Goal: Transaction & Acquisition: Purchase product/service

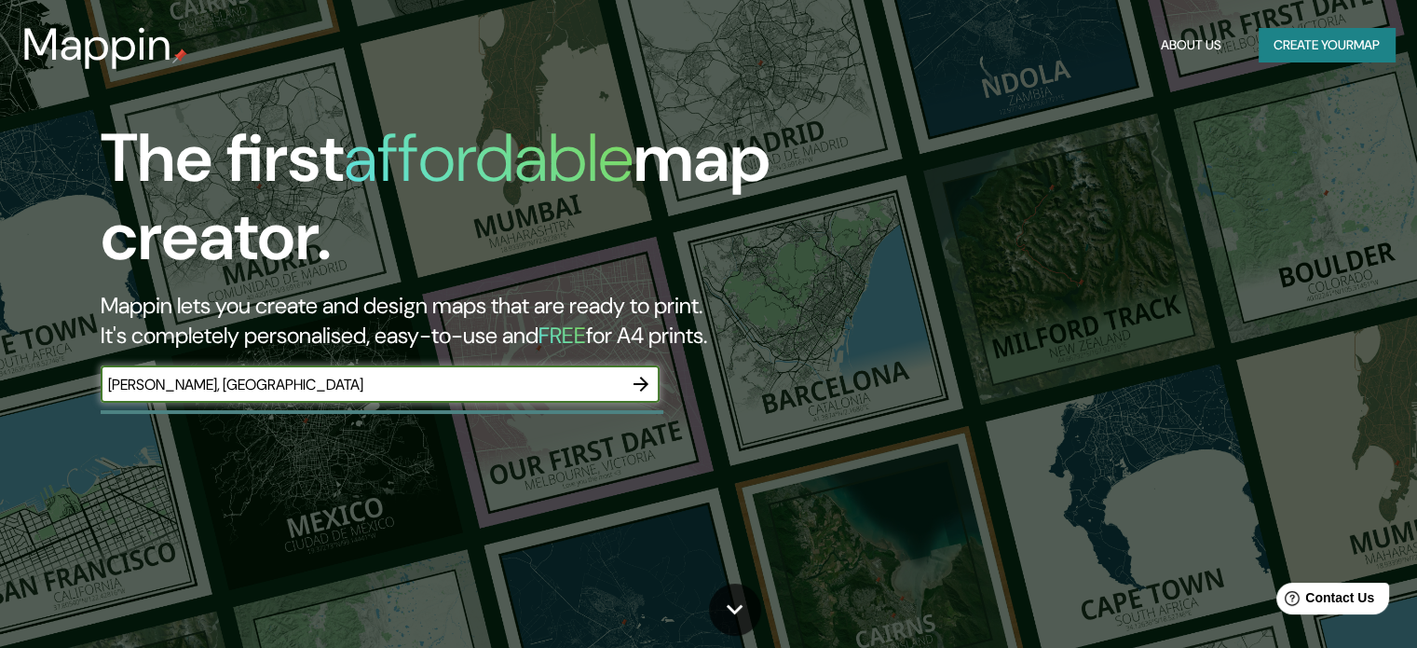
click at [153, 389] on input "[PERSON_NAME], [GEOGRAPHIC_DATA]" at bounding box center [362, 384] width 522 height 21
type input "[PERSON_NAME], [GEOGRAPHIC_DATA]"
click at [640, 385] on icon "button" at bounding box center [641, 384] width 22 height 22
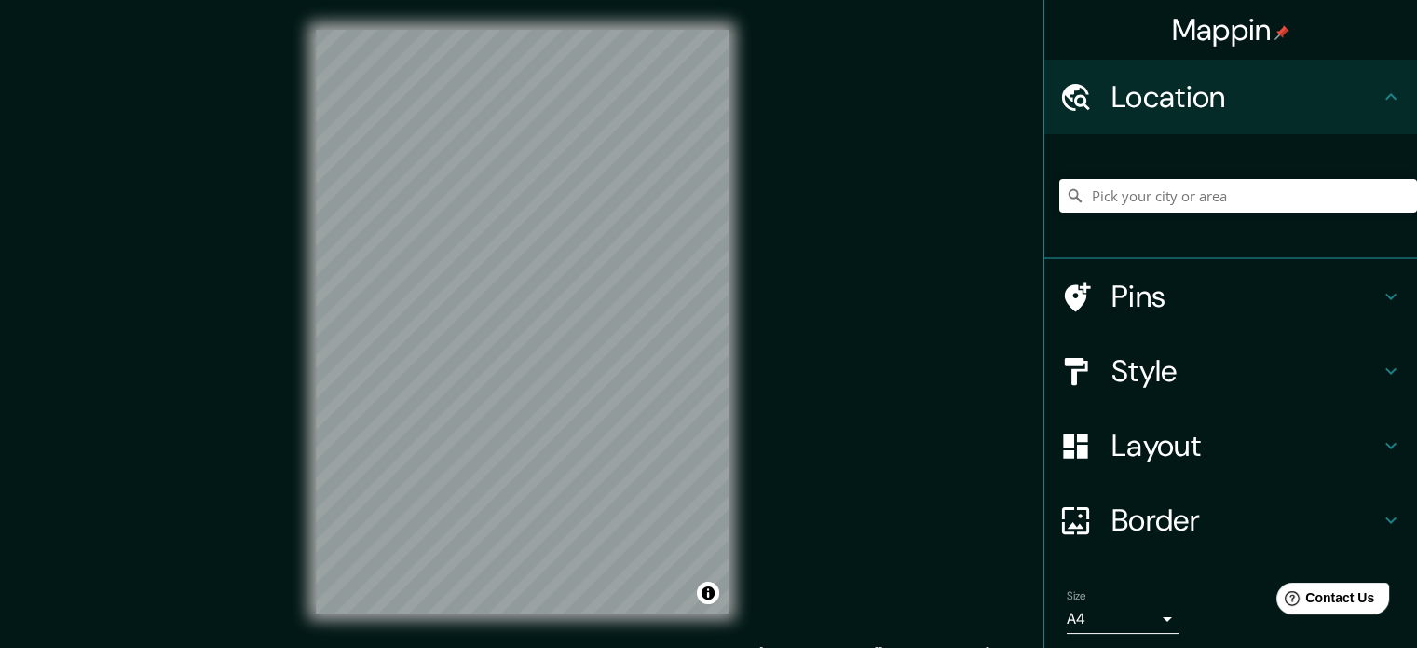
click at [1339, 112] on h4 "Location" at bounding box center [1246, 96] width 268 height 37
click at [730, 307] on div "© Mapbox © OpenStreetMap Improve this map" at bounding box center [522, 321] width 472 height 643
click at [1069, 198] on icon at bounding box center [1075, 195] width 13 height 13
click at [1188, 200] on input "Pick your city or area" at bounding box center [1238, 196] width 358 height 34
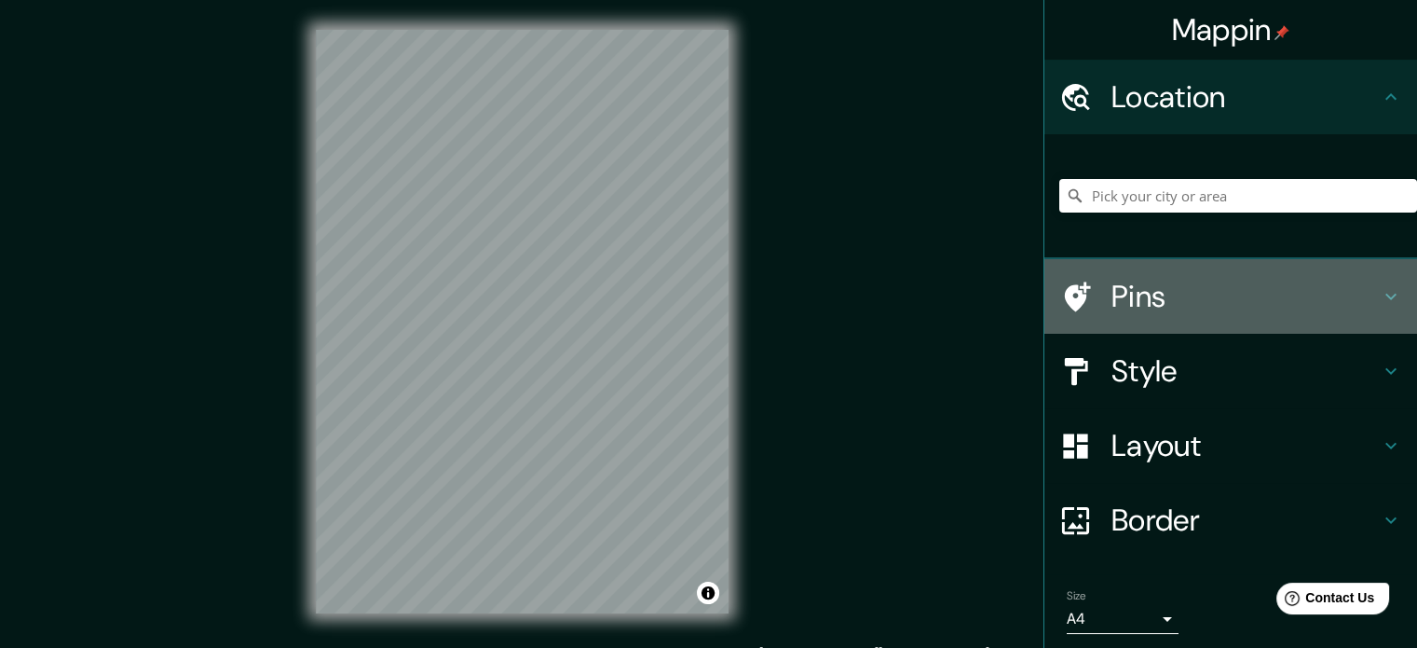
click at [1158, 280] on h4 "Pins" at bounding box center [1246, 296] width 268 height 37
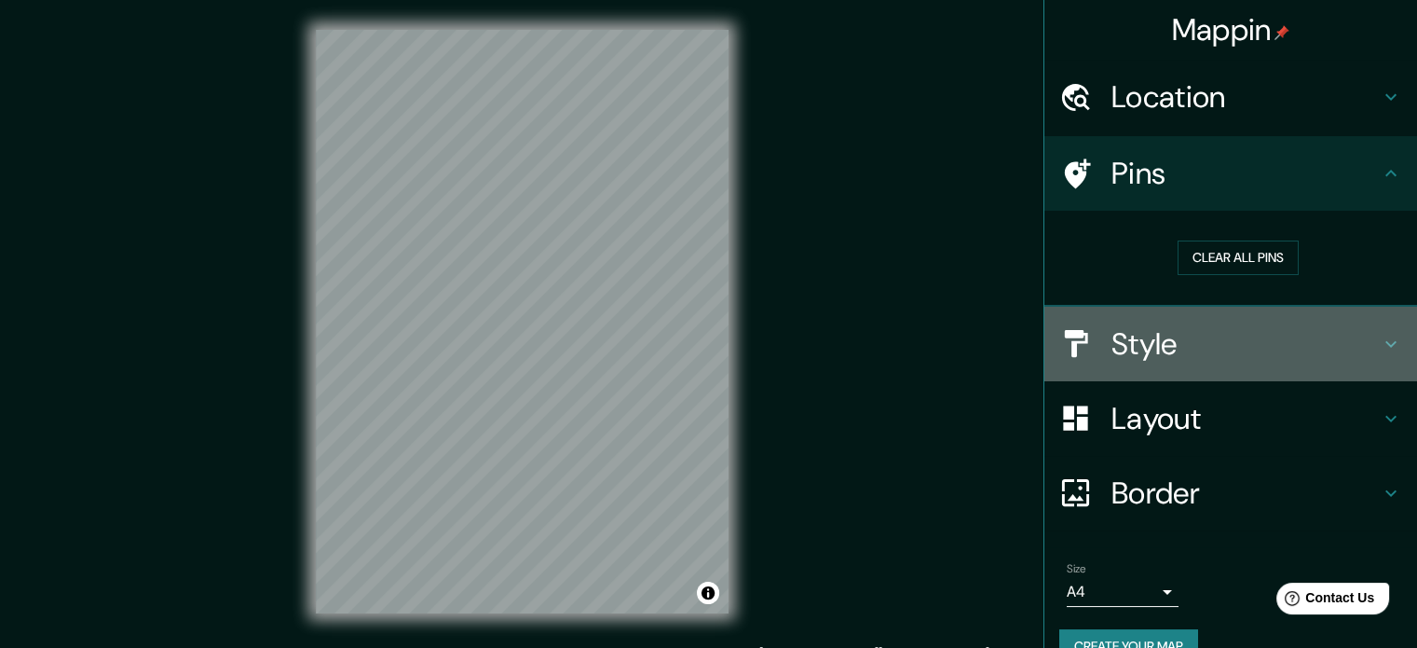
click at [1180, 345] on h4 "Style" at bounding box center [1246, 343] width 268 height 37
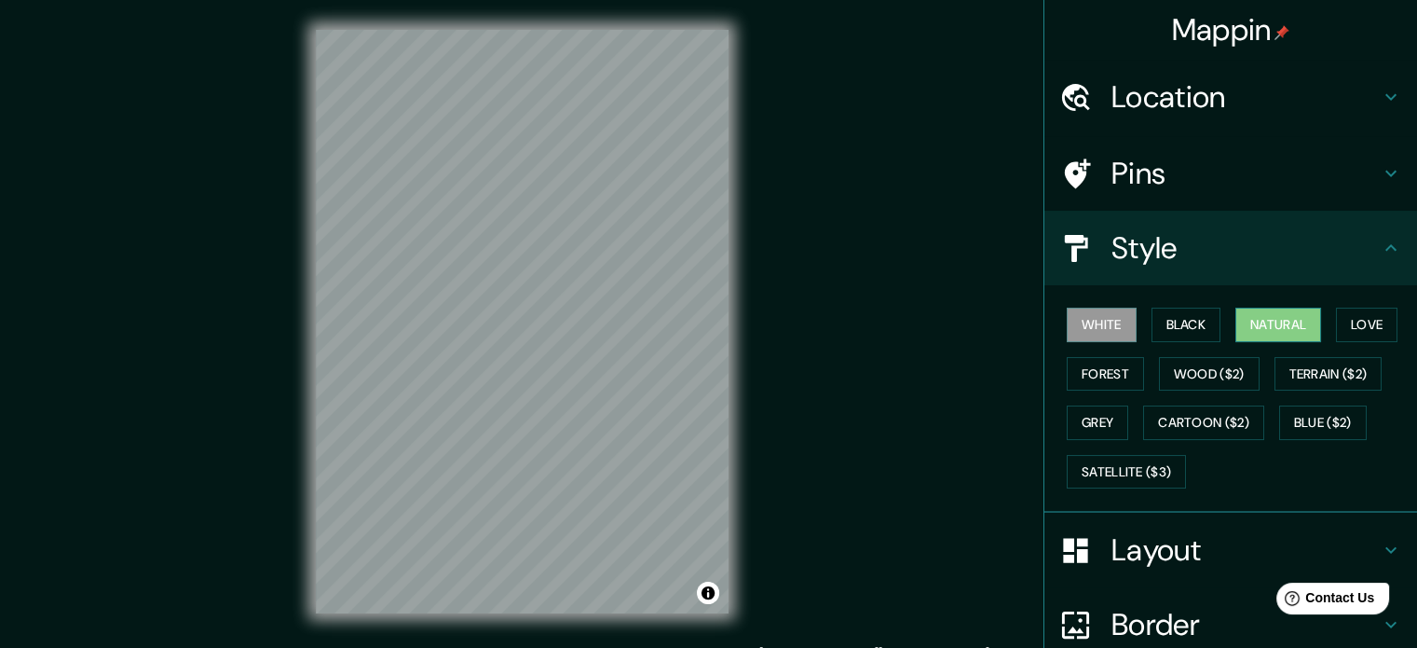
click at [1264, 318] on button "Natural" at bounding box center [1278, 324] width 86 height 34
click at [1357, 317] on button "Love" at bounding box center [1366, 324] width 61 height 34
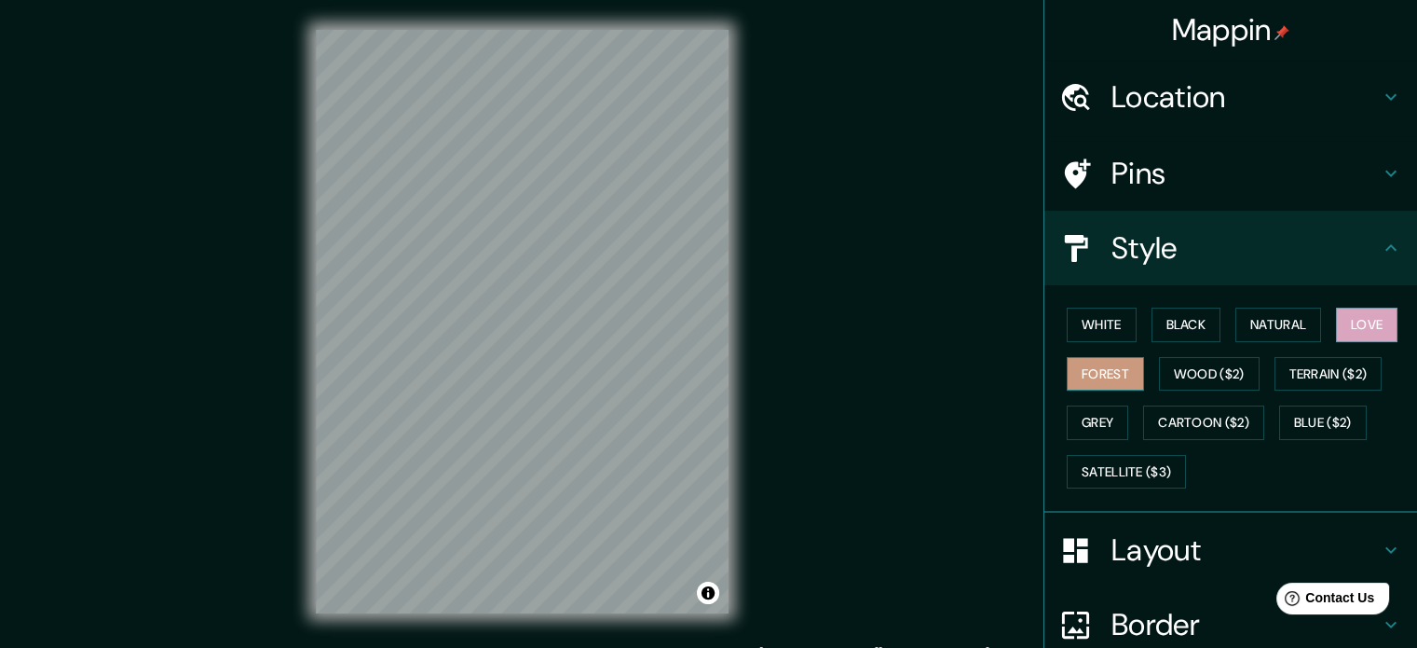
click at [1105, 381] on button "Forest" at bounding box center [1105, 374] width 77 height 34
click at [1189, 367] on button "Wood ($2)" at bounding box center [1209, 374] width 101 height 34
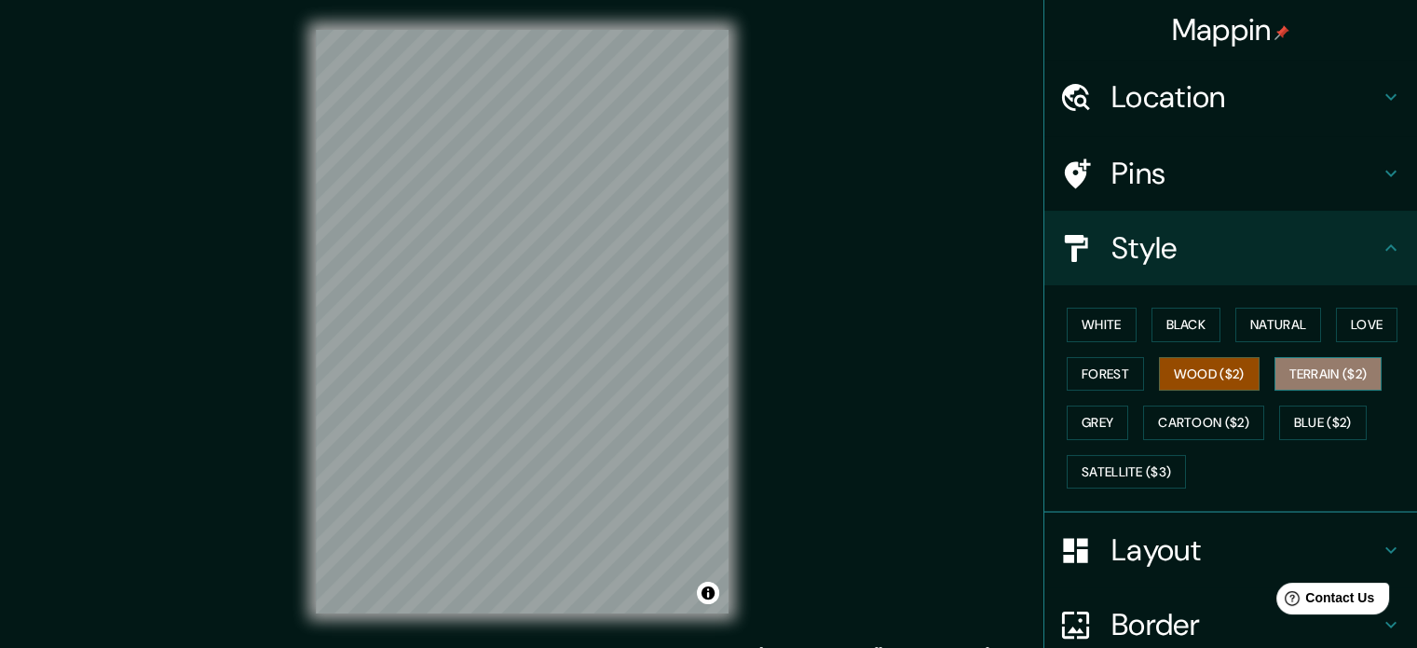
click at [1308, 371] on button "Terrain ($2)" at bounding box center [1329, 374] width 108 height 34
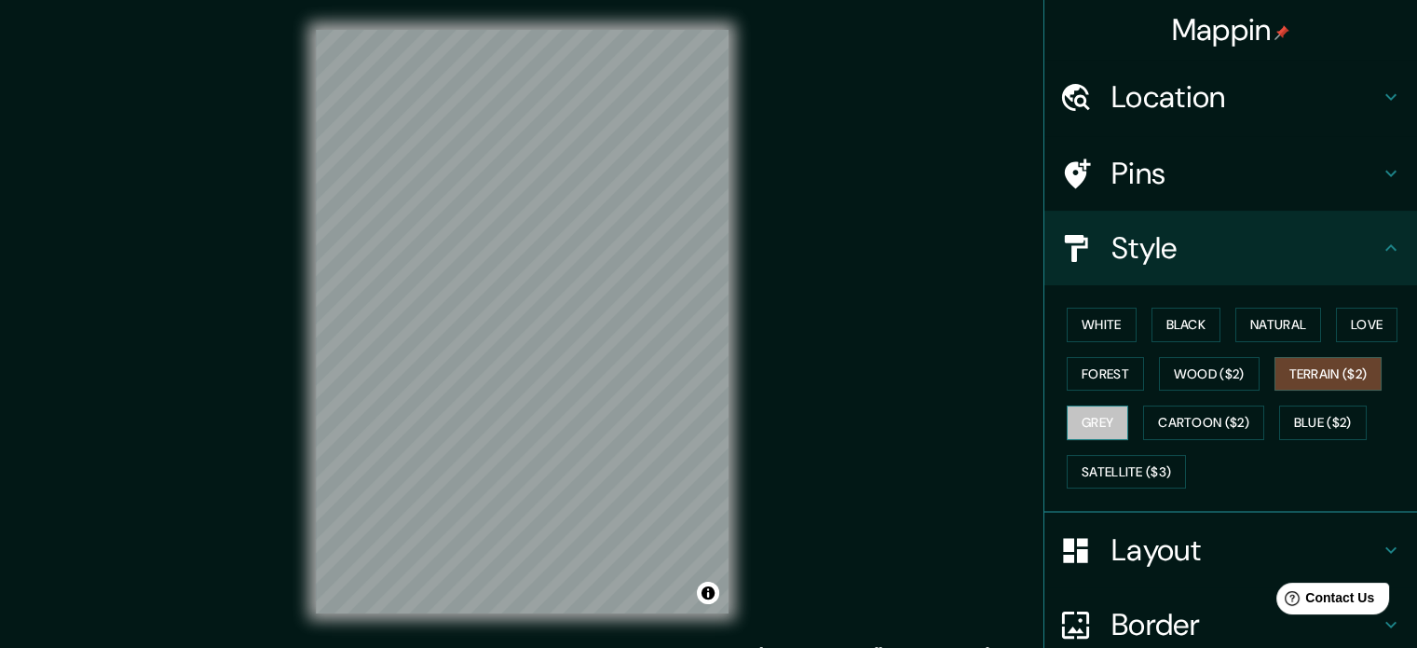
click at [1090, 418] on button "Grey" at bounding box center [1097, 422] width 61 height 34
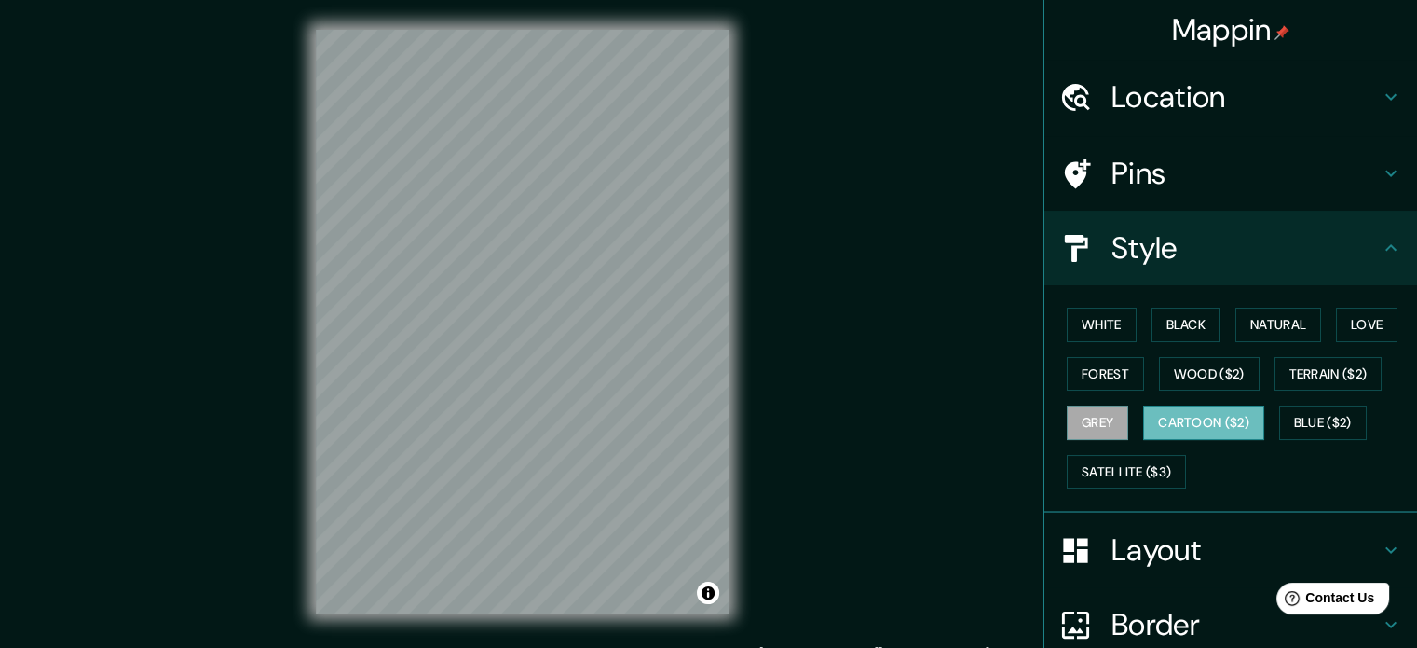
click at [1185, 413] on button "Cartoon ($2)" at bounding box center [1203, 422] width 121 height 34
click at [1153, 475] on button "Satellite ($3)" at bounding box center [1126, 472] width 119 height 34
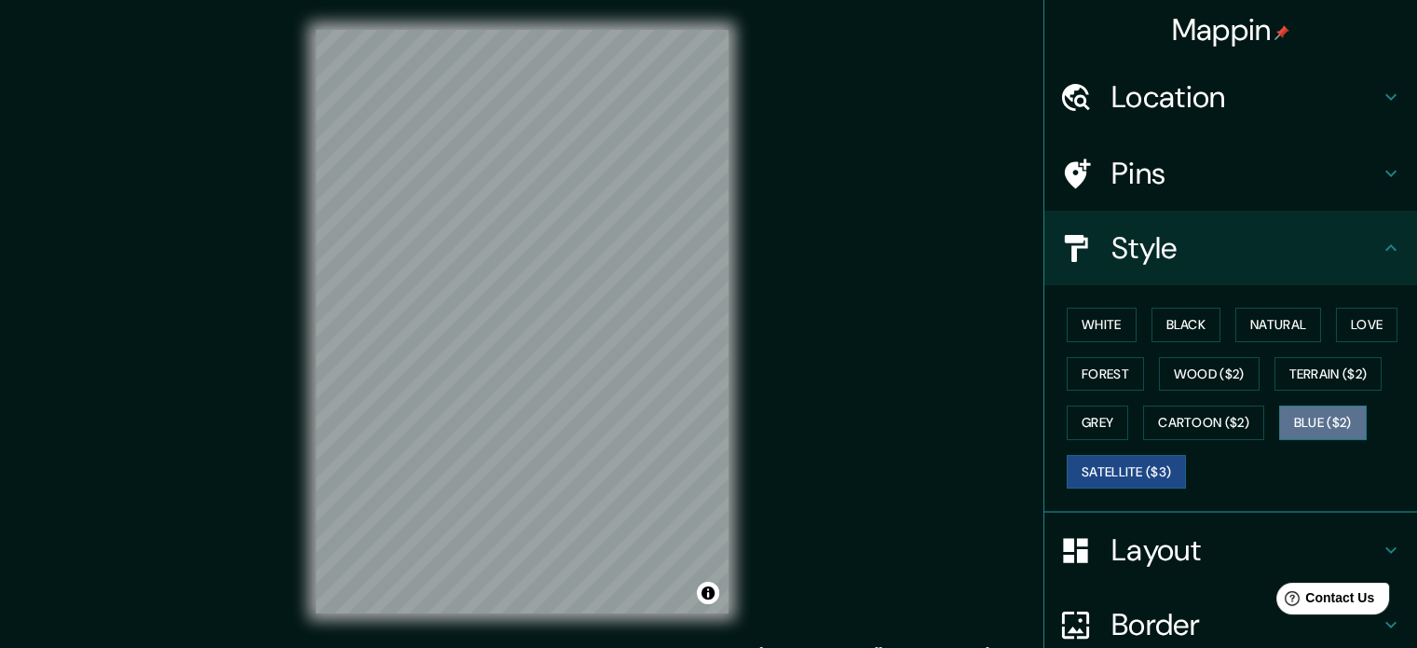
click at [1293, 421] on button "Blue ($2)" at bounding box center [1323, 422] width 88 height 34
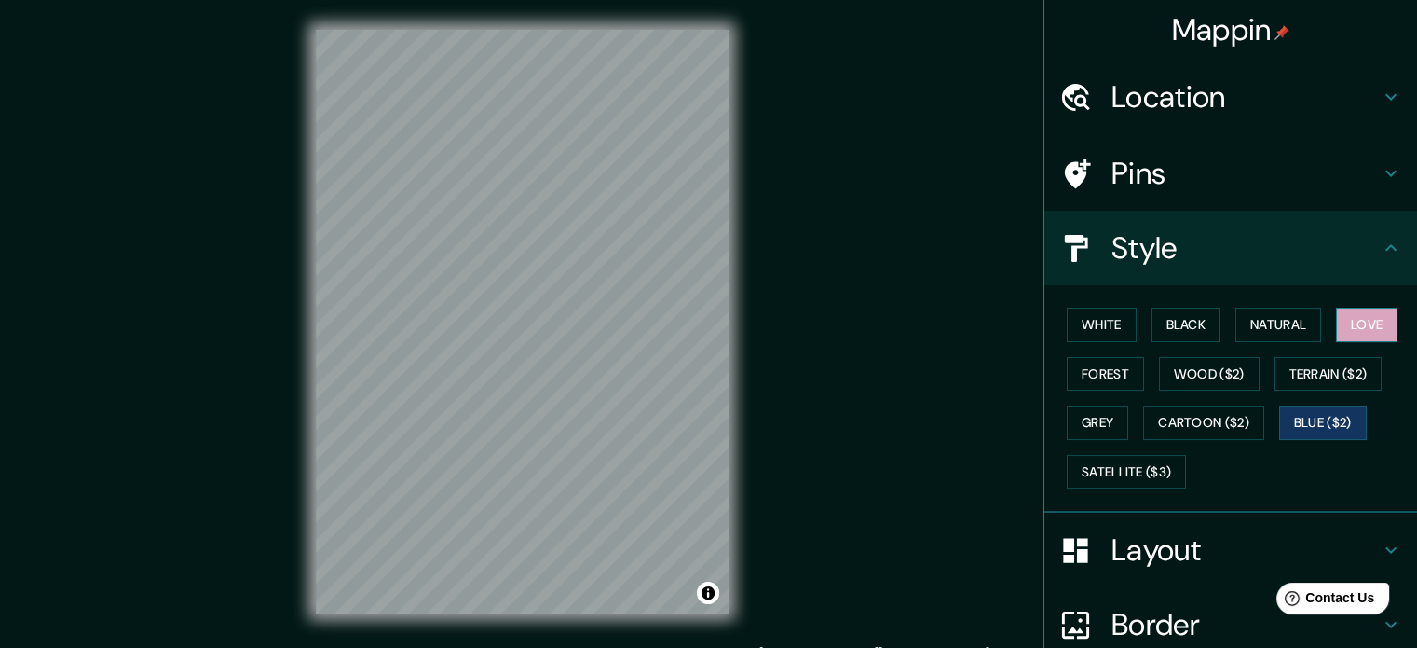
click at [1349, 323] on button "Love" at bounding box center [1366, 324] width 61 height 34
click at [1273, 320] on button "Natural" at bounding box center [1278, 324] width 86 height 34
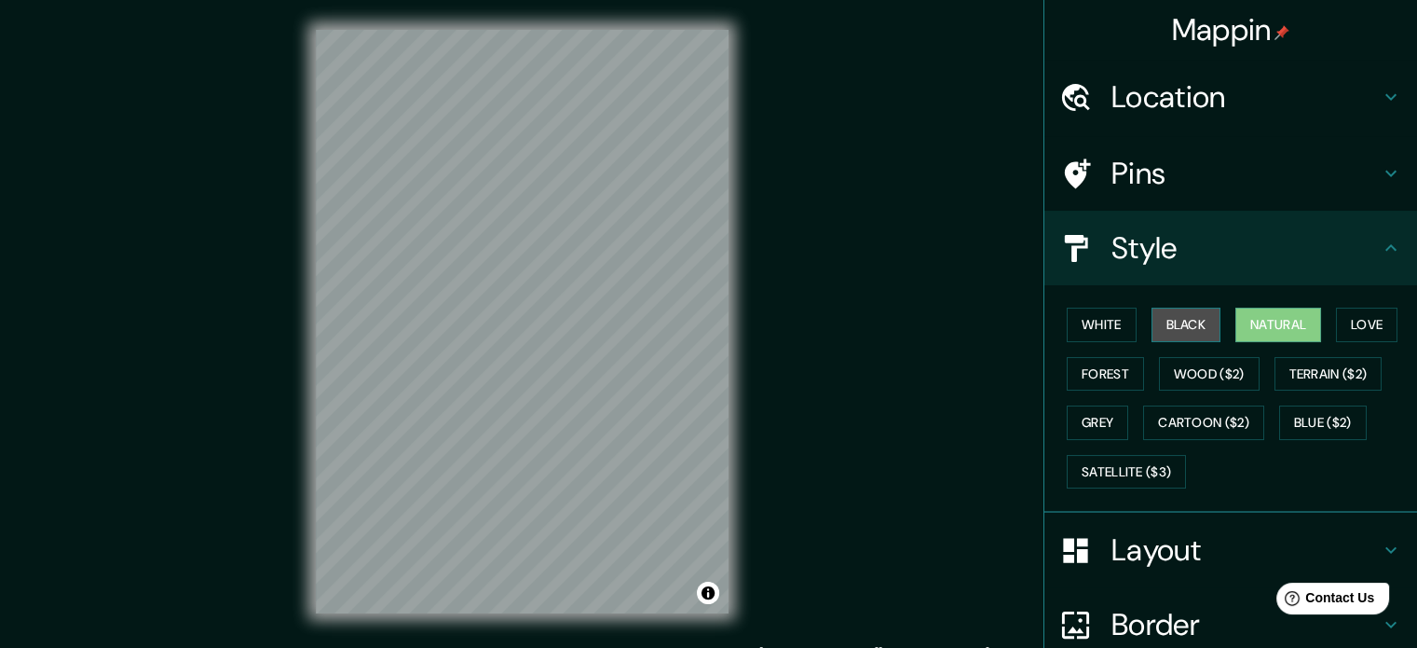
click at [1204, 327] on button "Black" at bounding box center [1187, 324] width 70 height 34
click at [1059, 329] on div "White Black Natural Love Forest Wood ($2) Terrain ($2) Grey Cartoon ($2) Blue (…" at bounding box center [1238, 398] width 358 height 196
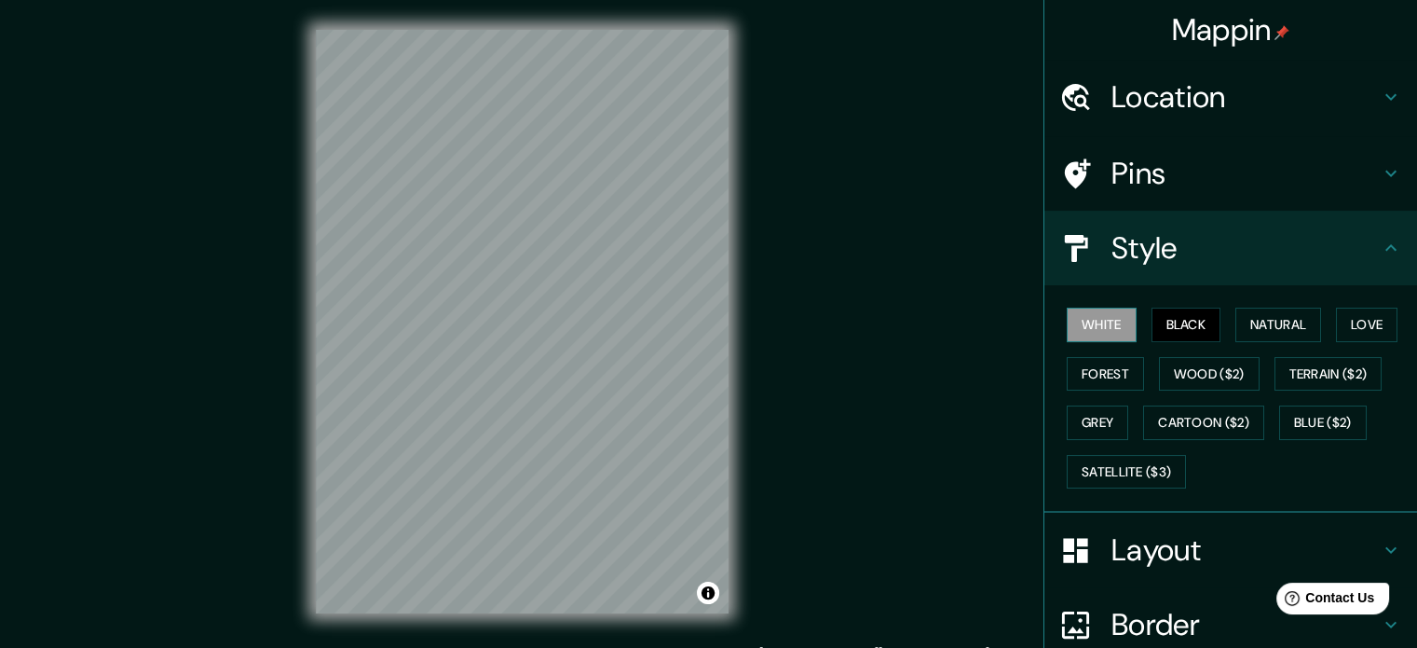
click at [1117, 326] on button "White" at bounding box center [1102, 324] width 70 height 34
click at [1105, 367] on button "Forest" at bounding box center [1105, 374] width 77 height 34
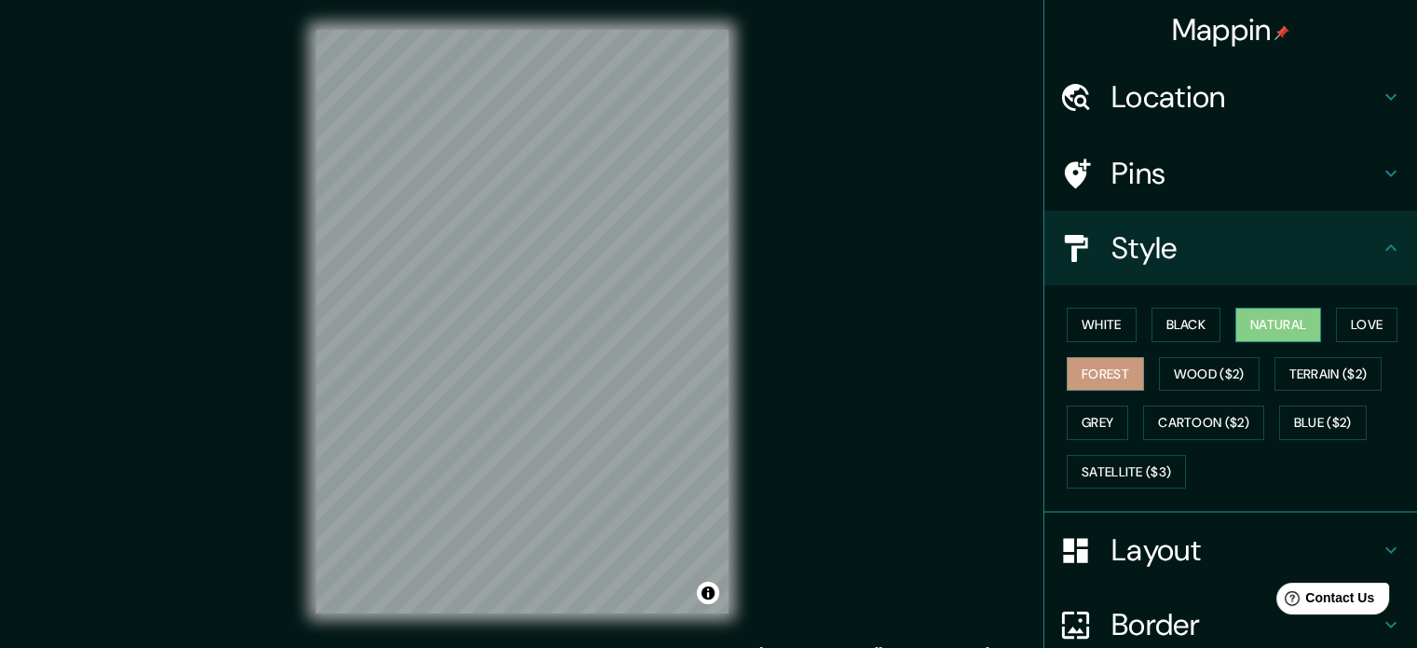
click at [1279, 327] on button "Natural" at bounding box center [1278, 324] width 86 height 34
click at [1344, 327] on button "Love" at bounding box center [1366, 324] width 61 height 34
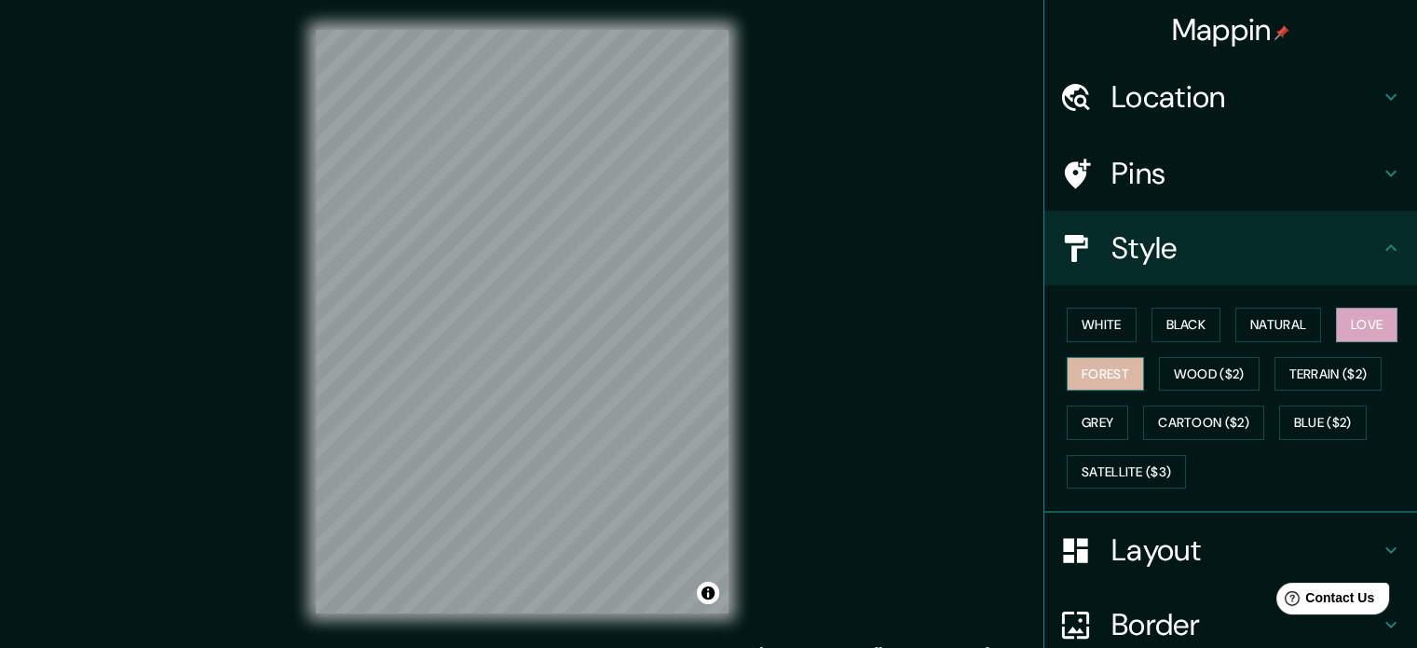
click at [1104, 367] on button "Forest" at bounding box center [1105, 374] width 77 height 34
drag, startPoint x: 647, startPoint y: 325, endPoint x: 677, endPoint y: 331, distance: 31.3
click at [677, 331] on div at bounding box center [675, 332] width 15 height 15
click at [1130, 171] on h4 "Pins" at bounding box center [1246, 173] width 268 height 37
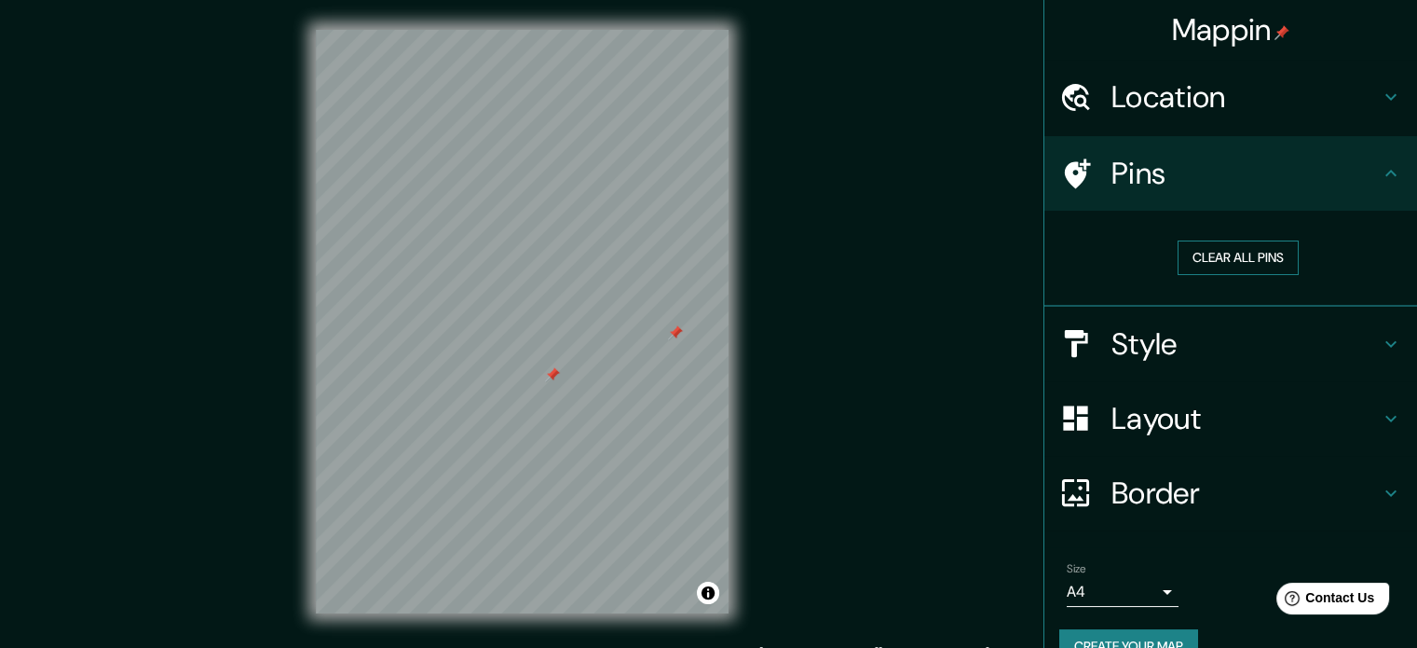
click at [1197, 254] on button "Clear all pins" at bounding box center [1238, 257] width 121 height 34
click at [1119, 400] on h4 "Layout" at bounding box center [1246, 418] width 268 height 37
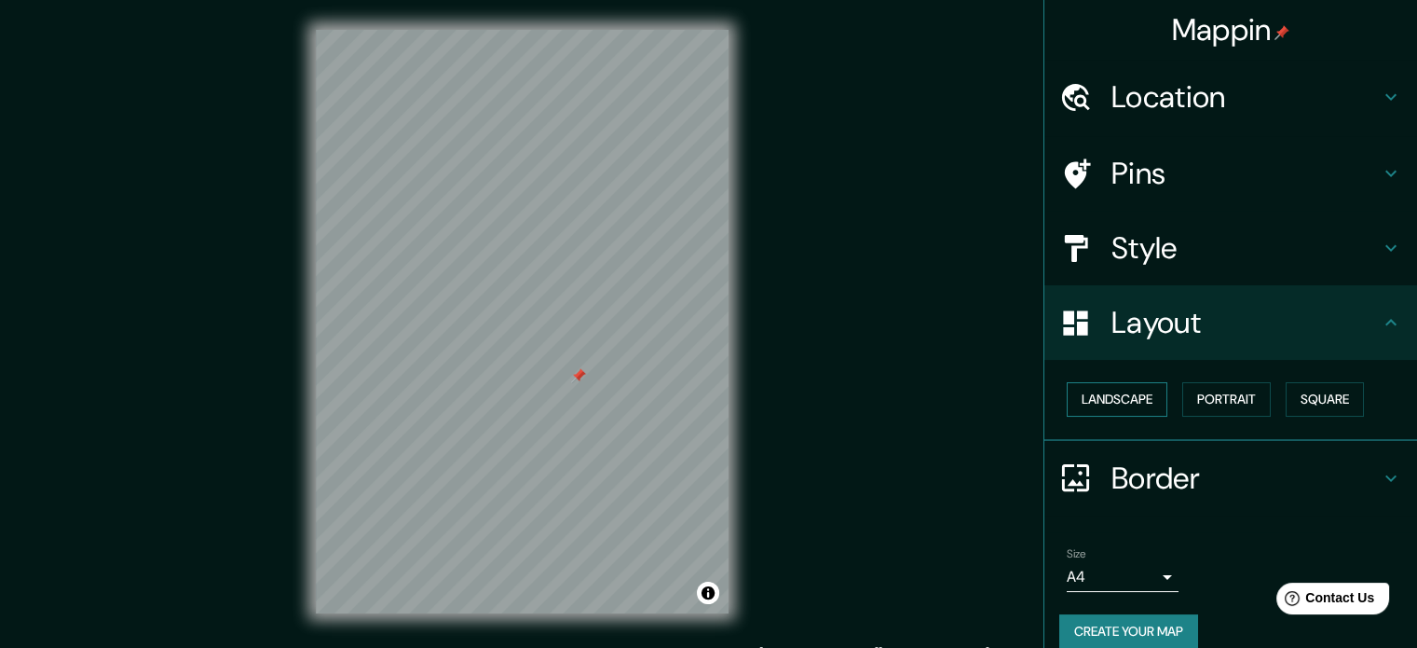
click at [1147, 414] on button "Landscape" at bounding box center [1117, 399] width 101 height 34
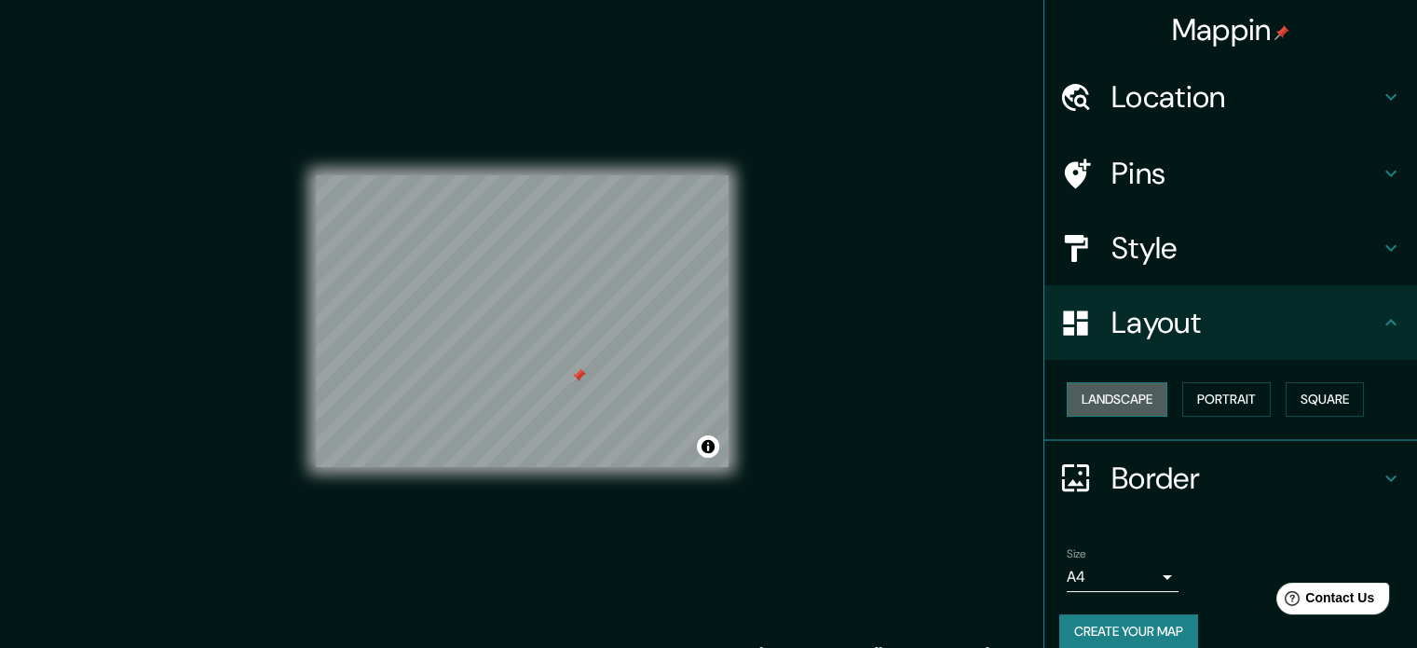
click at [1128, 392] on button "Landscape" at bounding box center [1117, 399] width 101 height 34
click at [1229, 403] on button "Portrait" at bounding box center [1226, 399] width 89 height 34
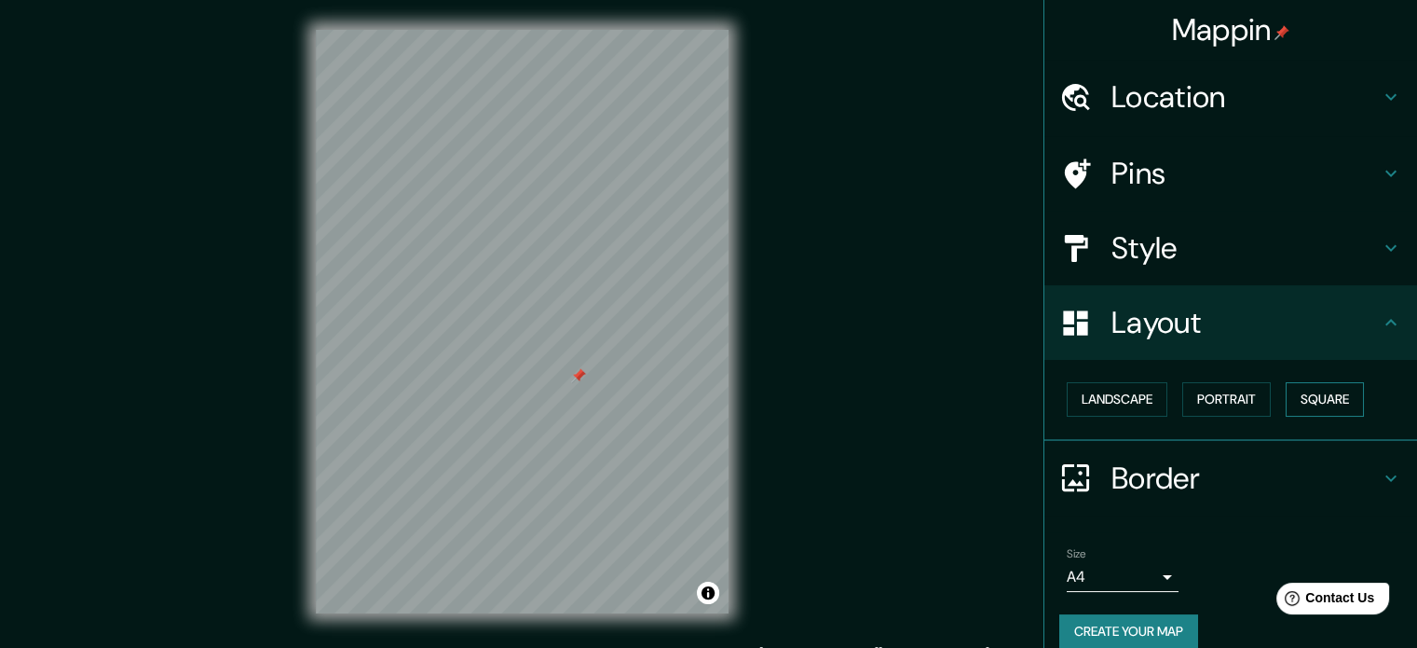
click at [1297, 411] on button "Square" at bounding box center [1325, 399] width 78 height 34
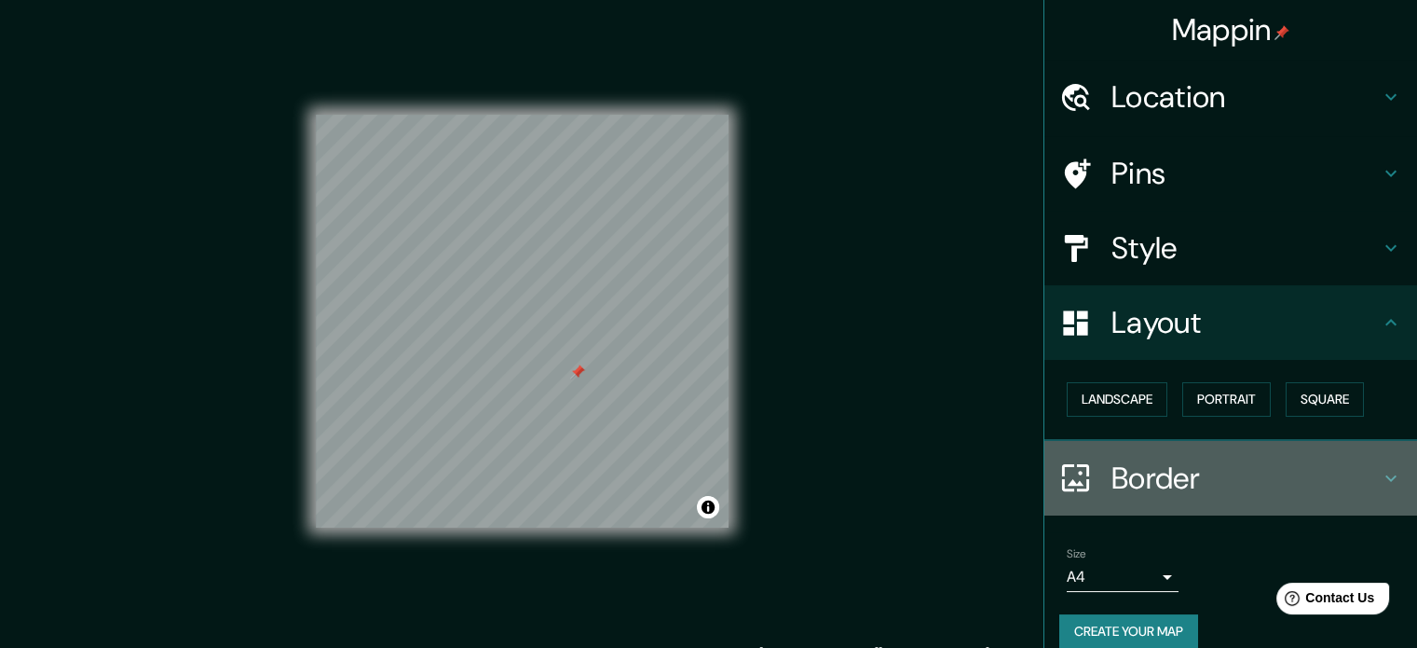
click at [1180, 469] on h4 "Border" at bounding box center [1246, 477] width 268 height 37
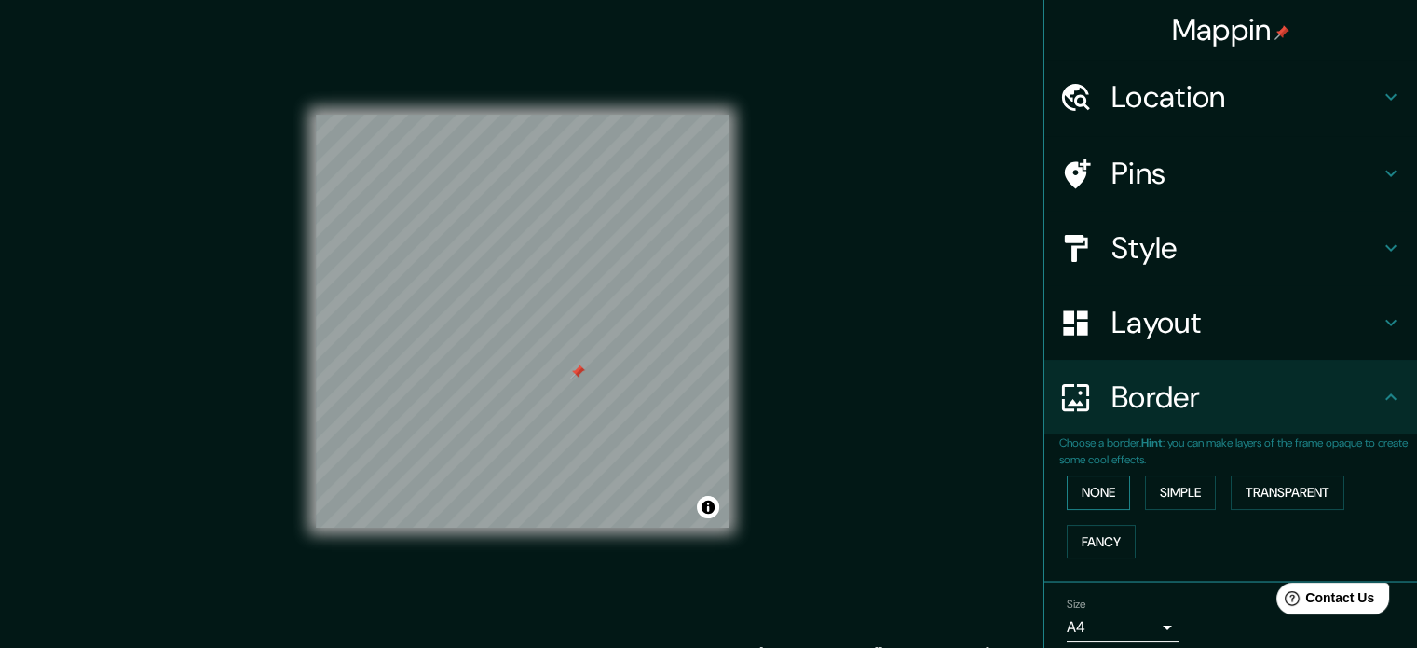
click at [1073, 498] on button "None" at bounding box center [1098, 492] width 63 height 34
click at [1178, 490] on button "Simple" at bounding box center [1180, 492] width 71 height 34
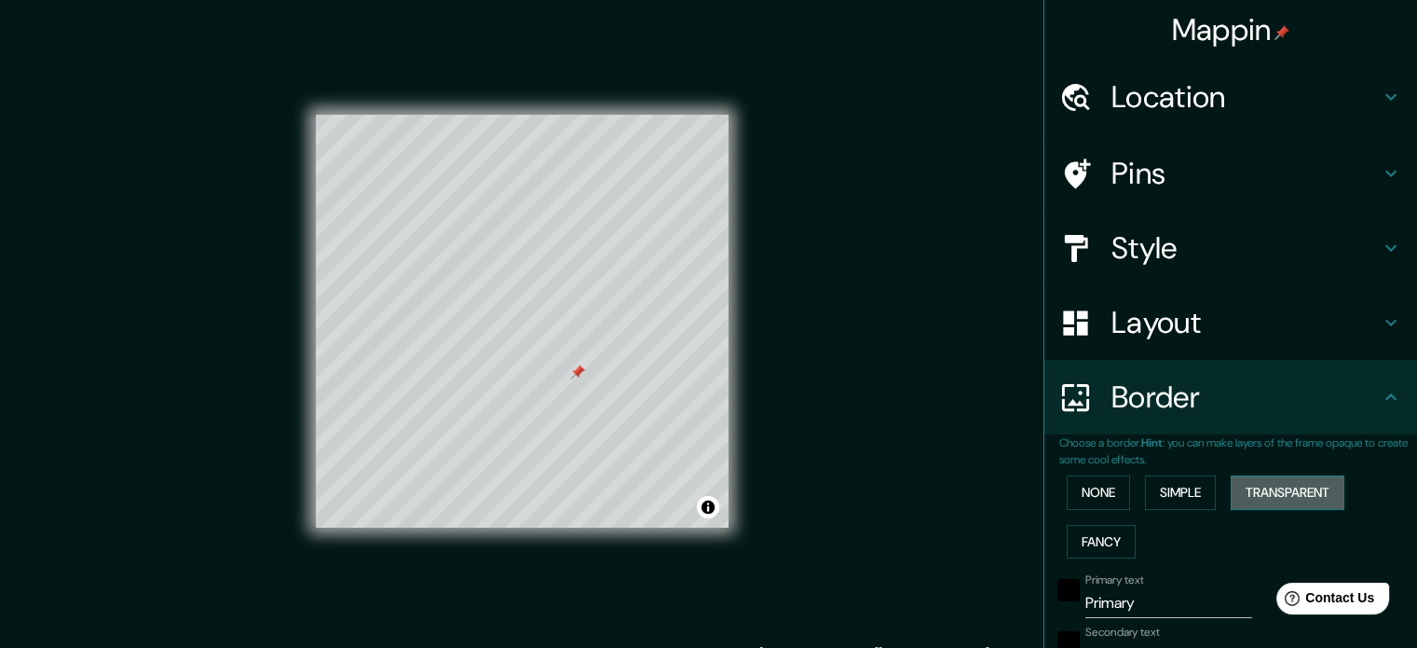
click at [1241, 485] on button "Transparent" at bounding box center [1288, 492] width 114 height 34
click at [1092, 536] on button "Fancy" at bounding box center [1101, 542] width 69 height 34
click at [1090, 492] on button "None" at bounding box center [1098, 492] width 63 height 34
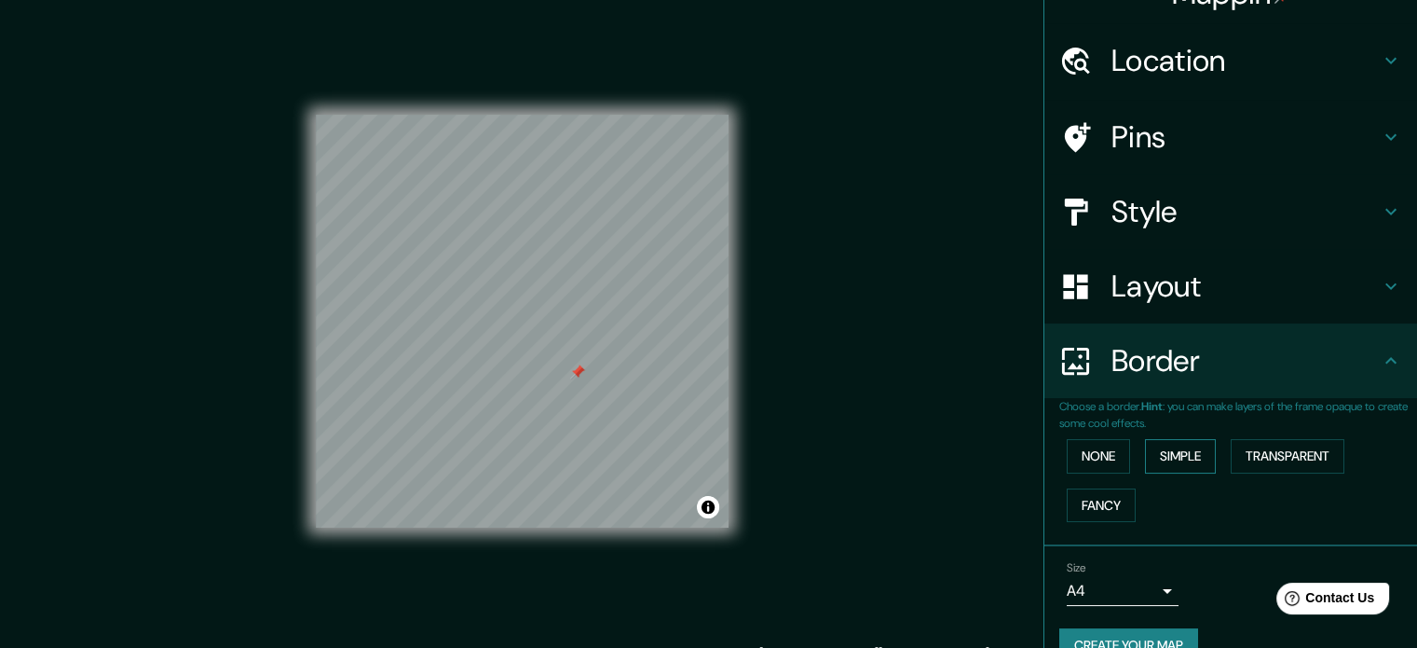
scroll to position [71, 0]
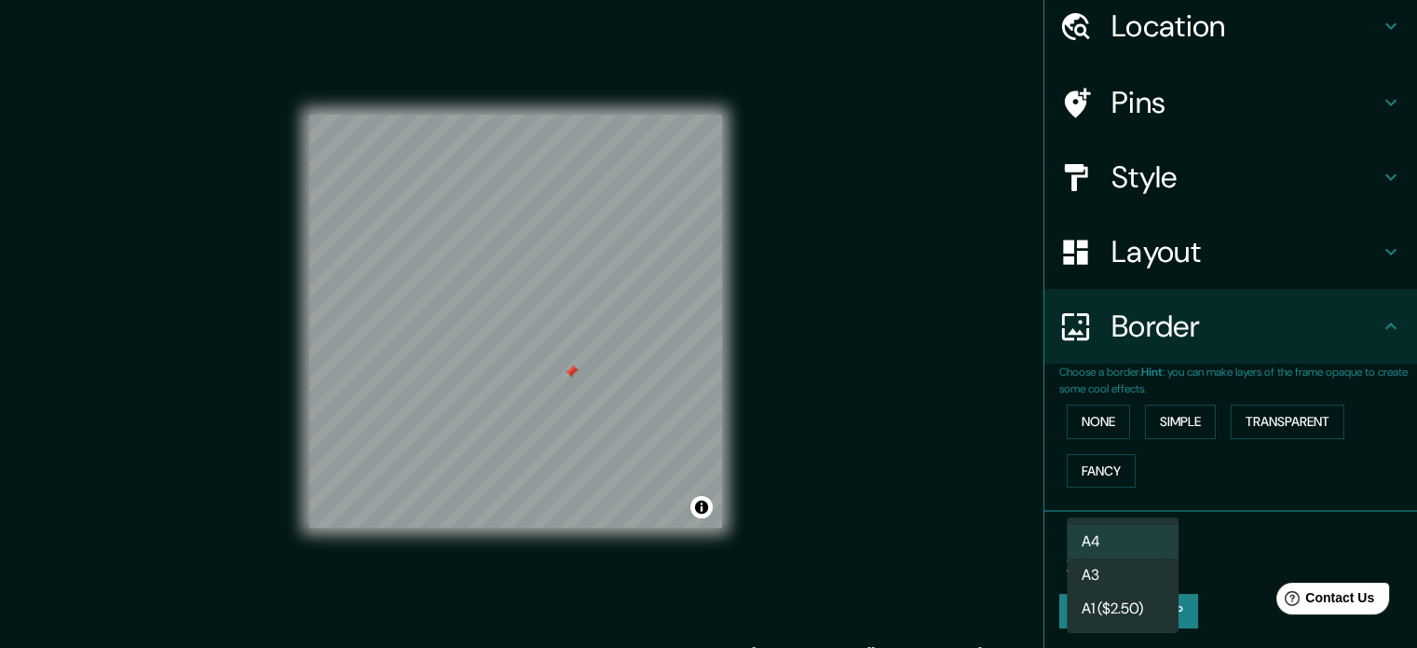
click at [1155, 562] on body "Mappin Location Pins Style Layout Border Choose a border. Hint : you can make l…" at bounding box center [708, 324] width 1417 height 648
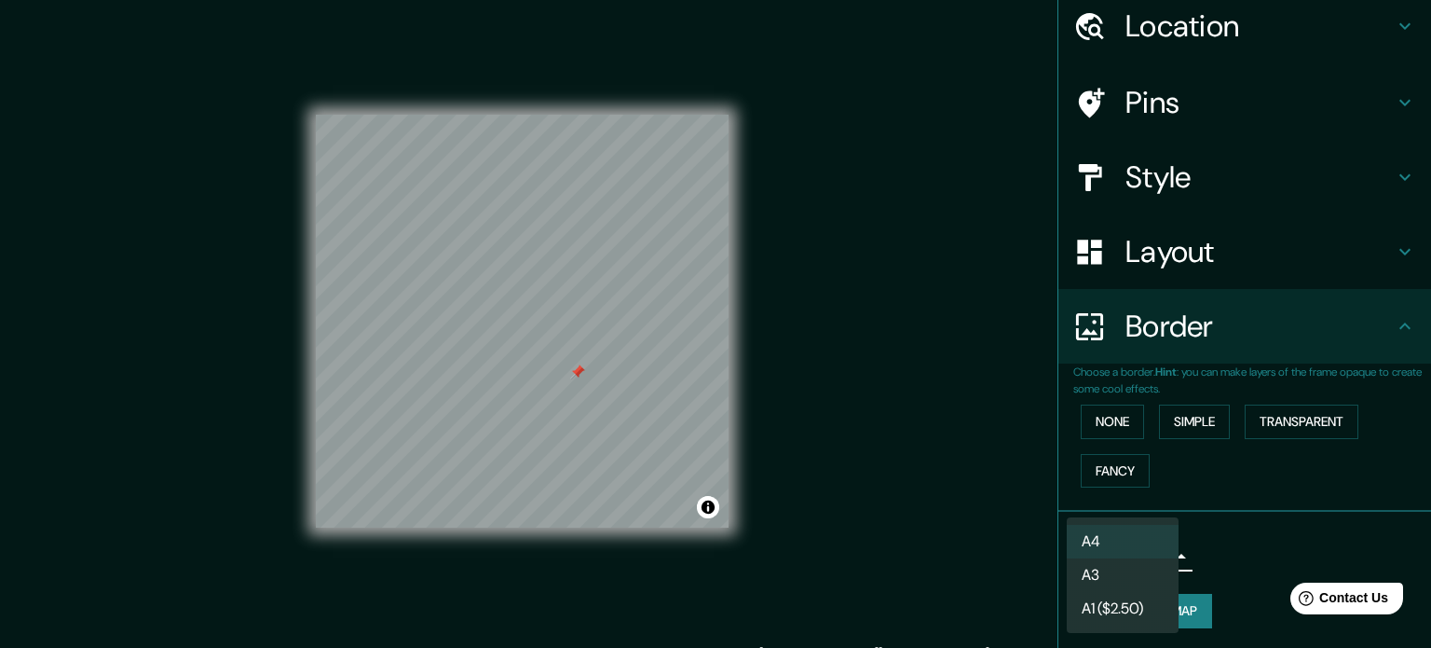
click at [1271, 521] on div at bounding box center [715, 324] width 1431 height 648
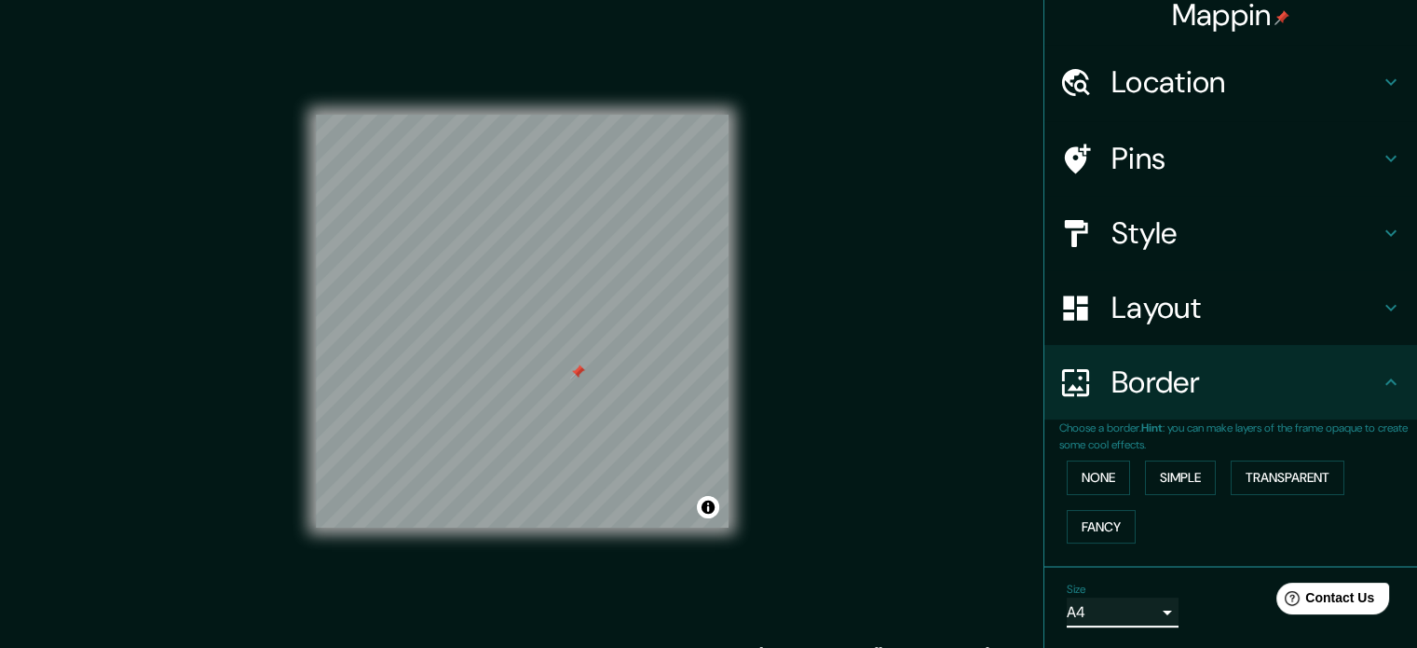
scroll to position [0, 0]
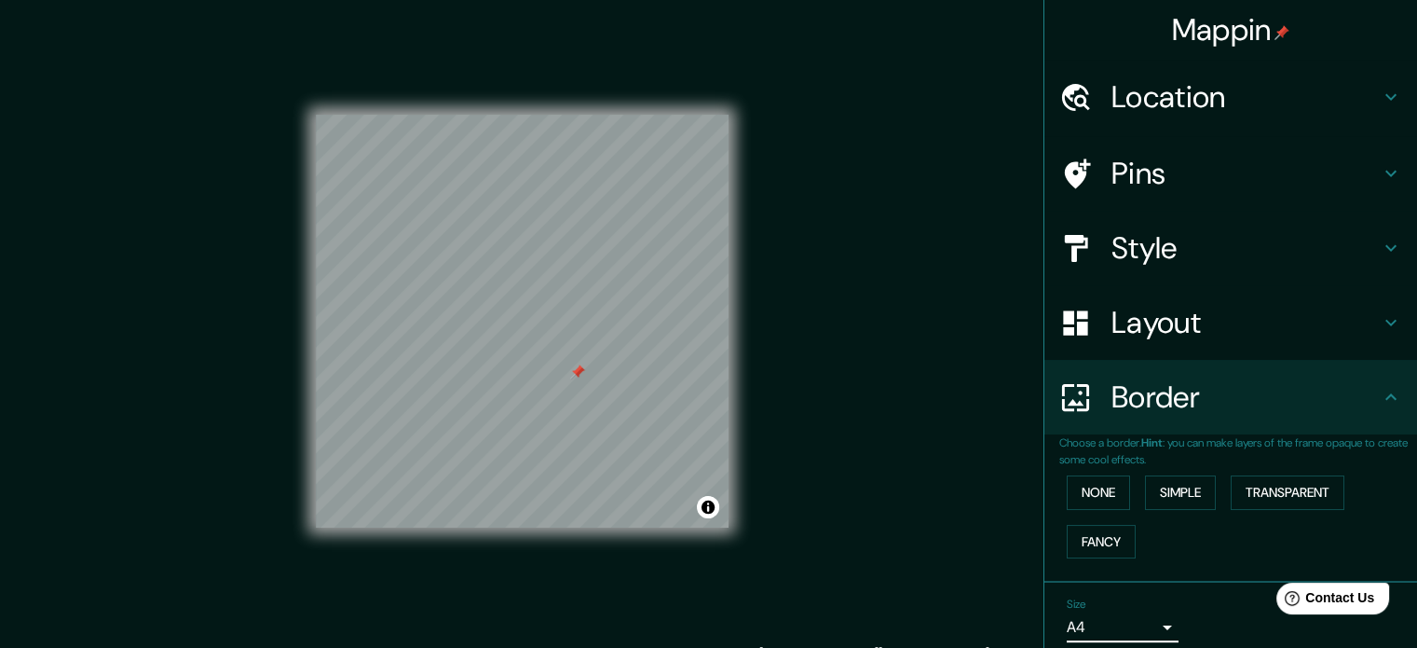
click at [1186, 80] on h4 "Location" at bounding box center [1246, 96] width 268 height 37
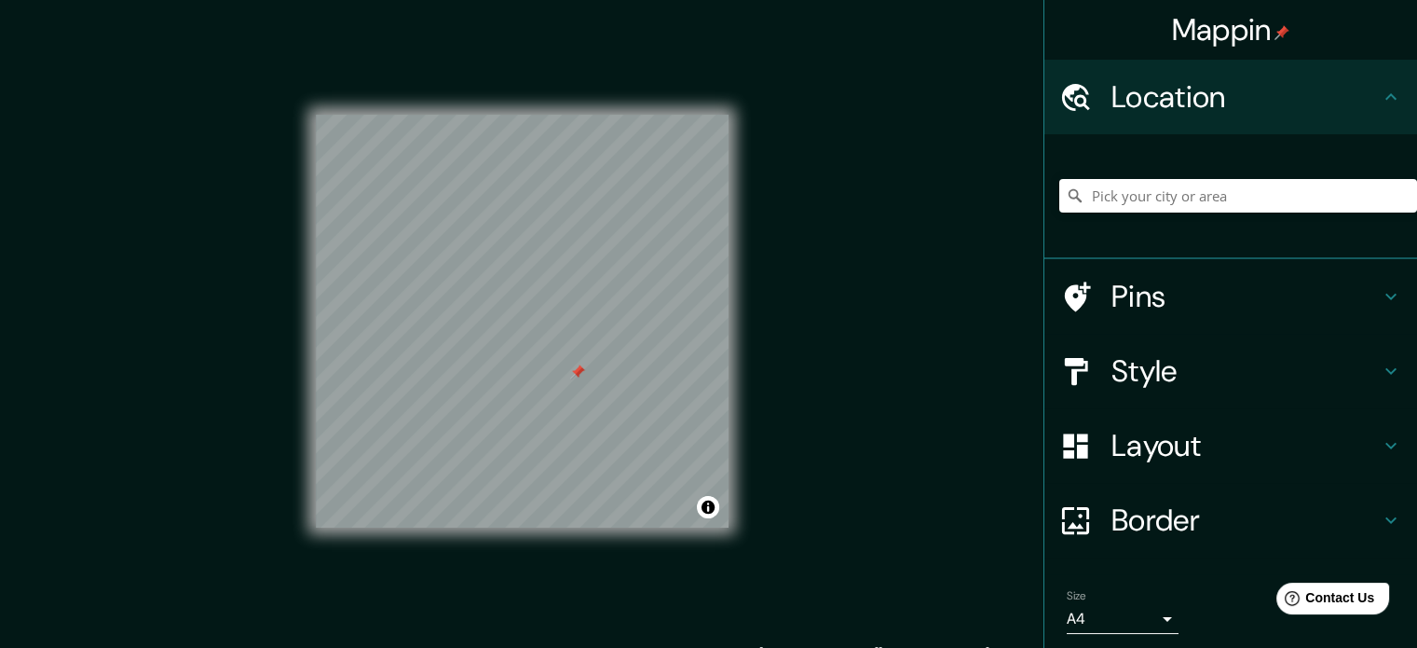
click at [1174, 305] on h4 "Pins" at bounding box center [1246, 296] width 268 height 37
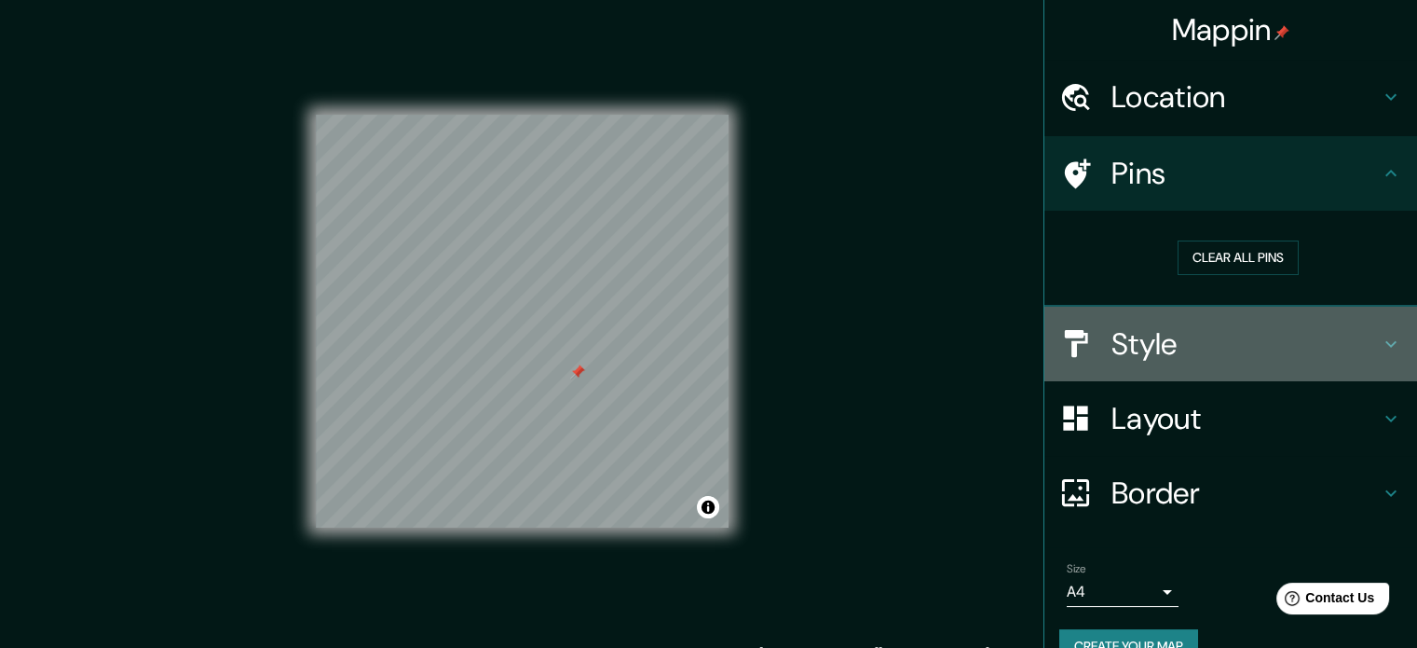
click at [1159, 349] on h4 "Style" at bounding box center [1246, 343] width 268 height 37
